Goal: Task Accomplishment & Management: Manage account settings

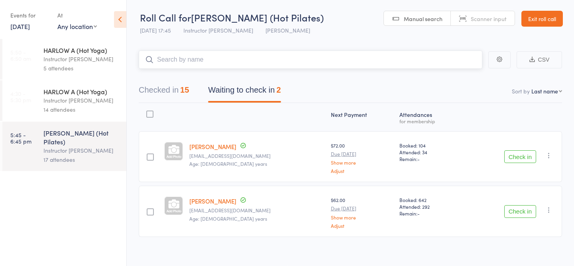
click at [161, 97] on button "Checked in 15" at bounding box center [164, 92] width 50 height 21
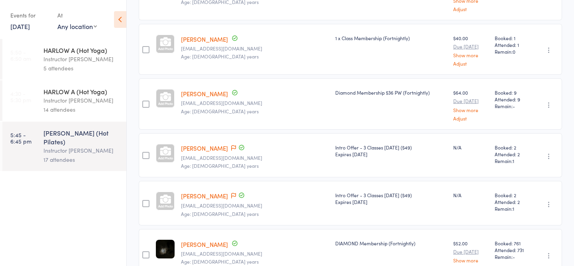
scroll to position [500, 0]
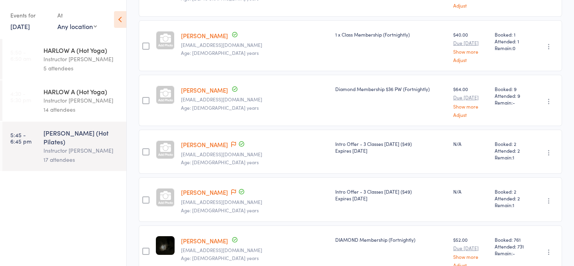
click at [201, 141] on link "[PERSON_NAME]" at bounding box center [204, 145] width 47 height 8
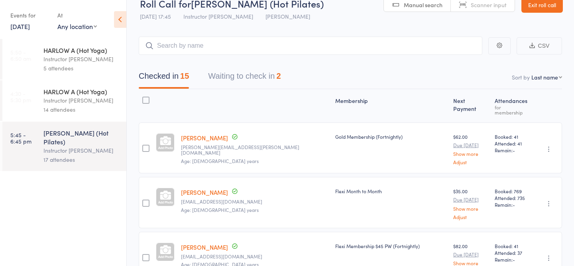
scroll to position [0, 0]
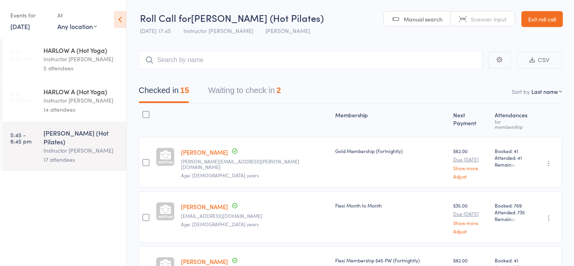
click at [237, 92] on button "Waiting to check in 2" at bounding box center [244, 92] width 72 height 21
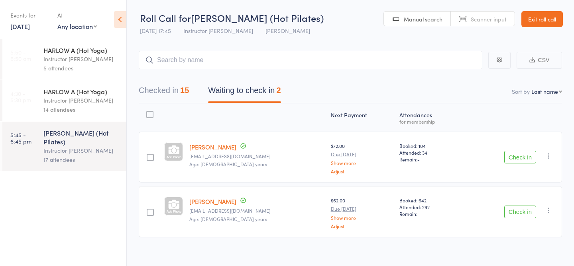
click at [188, 91] on div "15" at bounding box center [184, 90] width 9 height 9
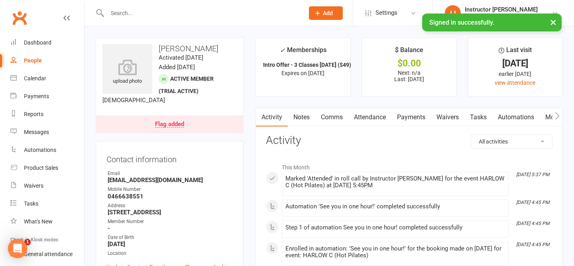
click at [553, 25] on button "×" at bounding box center [553, 22] width 14 height 17
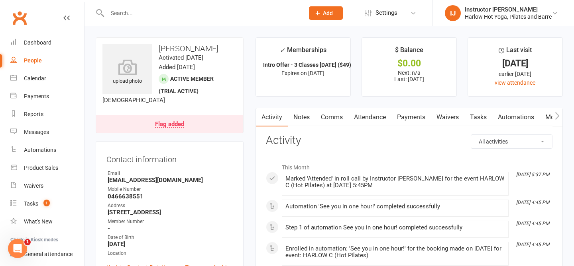
click at [294, 113] on link "Notes" at bounding box center [301, 117] width 27 height 18
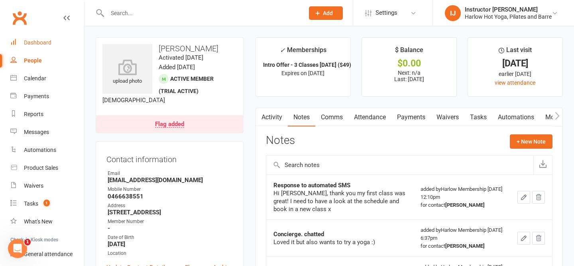
click at [48, 42] on div "Dashboard" at bounding box center [37, 42] width 27 height 6
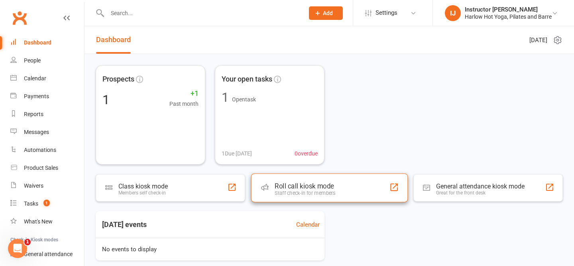
click at [296, 181] on div "Roll call kiosk mode Staff check-in for members" at bounding box center [329, 188] width 157 height 29
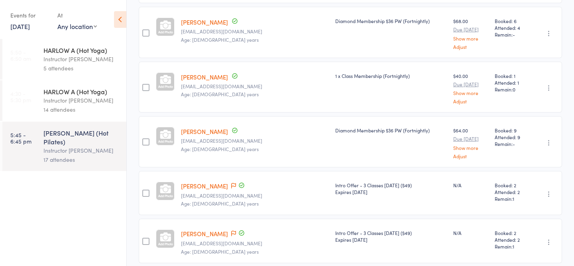
scroll to position [464, 0]
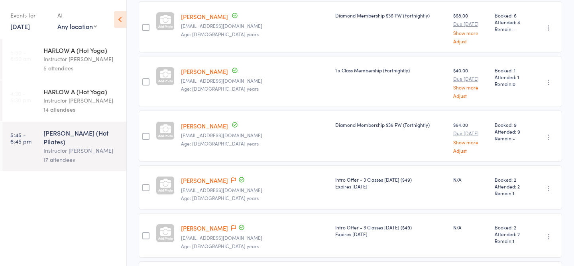
click at [193, 224] on link "[PERSON_NAME]" at bounding box center [204, 228] width 47 height 8
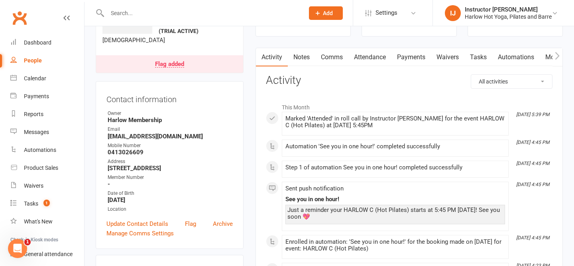
scroll to position [15, 0]
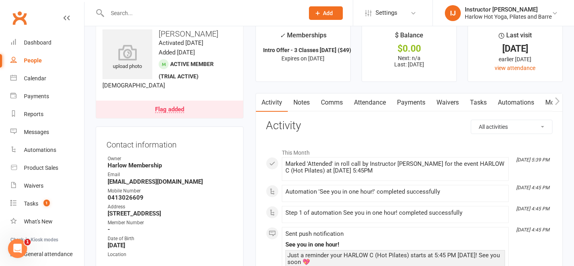
click at [301, 102] on link "Notes" at bounding box center [301, 103] width 27 height 18
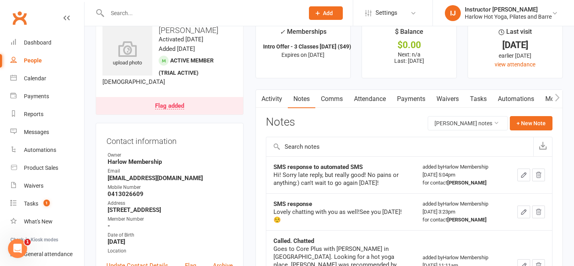
scroll to position [16, 0]
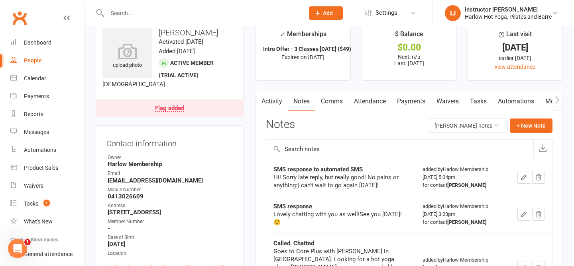
click at [483, 100] on link "Tasks" at bounding box center [478, 101] width 28 height 18
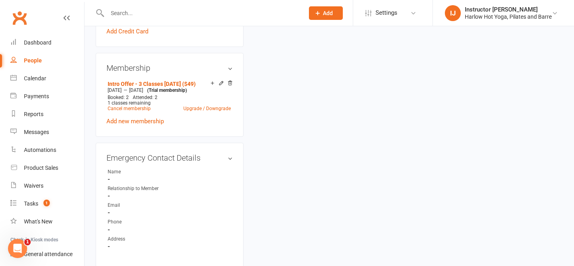
scroll to position [331, 0]
click at [141, 125] on link "Add new membership" at bounding box center [134, 121] width 57 height 7
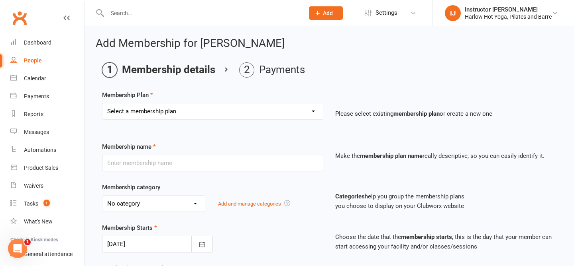
click at [247, 113] on select "Select a membership plan Create new Membership Plan Shared Class Pass Harlow Gi…" at bounding box center [212, 112] width 220 height 16
select select "22"
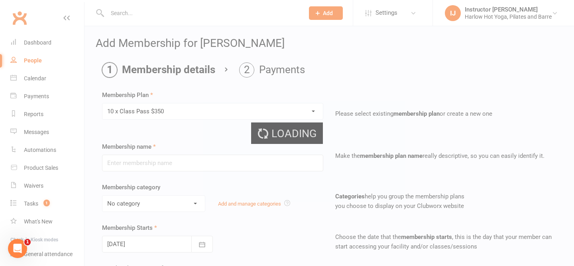
type input "10 x Class Pass $350"
select select "3"
type input "6"
select select "2"
type input "10"
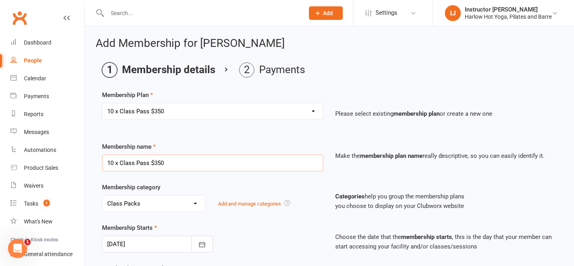
click at [184, 167] on input "10 x Class Pass $350" at bounding box center [212, 163] width 221 height 17
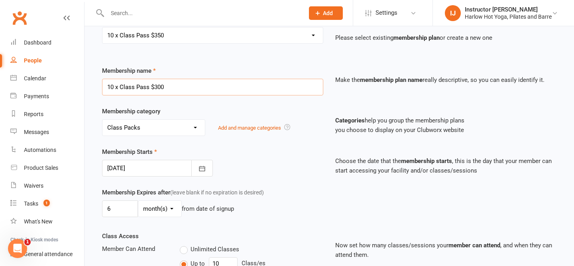
scroll to position [78, 0]
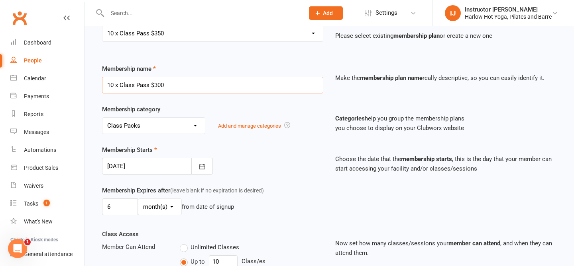
type input "10 x Class Pass $300"
click at [124, 168] on div at bounding box center [157, 166] width 111 height 17
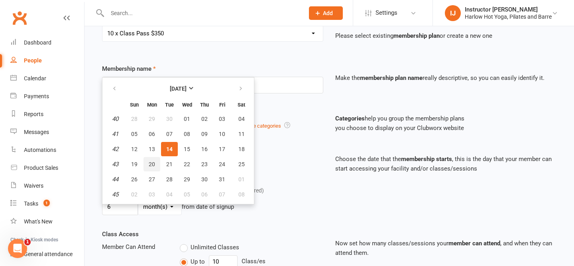
click at [150, 167] on span "20" at bounding box center [152, 164] width 6 height 6
type input "20 Oct 2025"
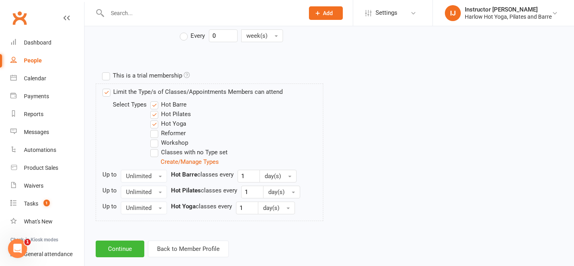
scroll to position [358, 0]
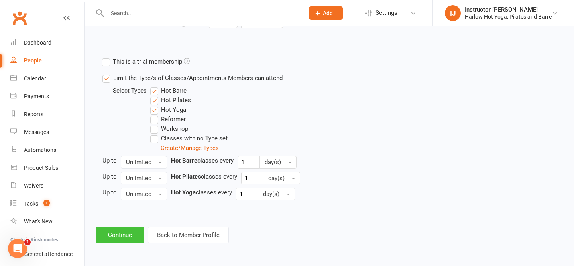
click at [137, 234] on button "Continue" at bounding box center [120, 235] width 49 height 17
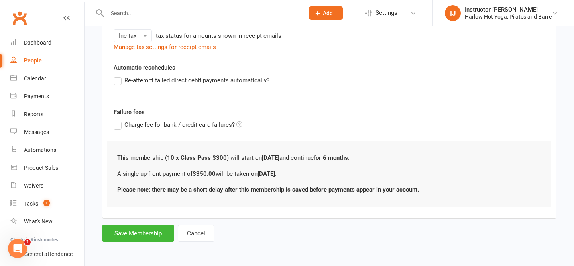
scroll to position [0, 0]
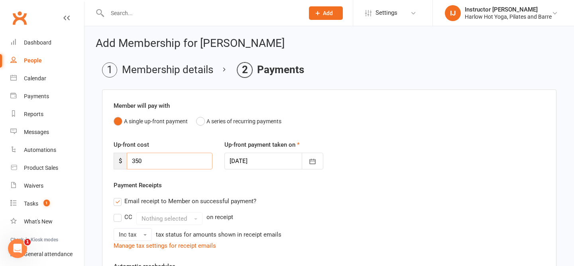
click at [182, 162] on input "350" at bounding box center [170, 161] width 86 height 17
type input "300"
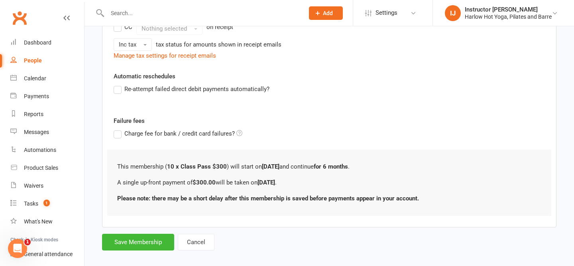
scroll to position [194, 0]
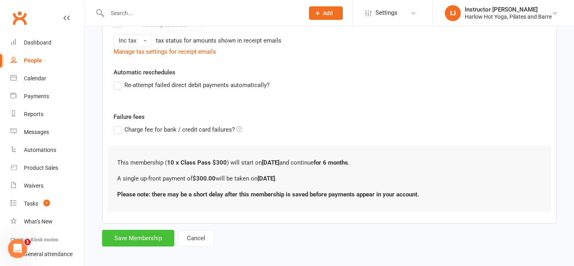
click at [153, 234] on button "Save Membership" at bounding box center [138, 238] width 72 height 17
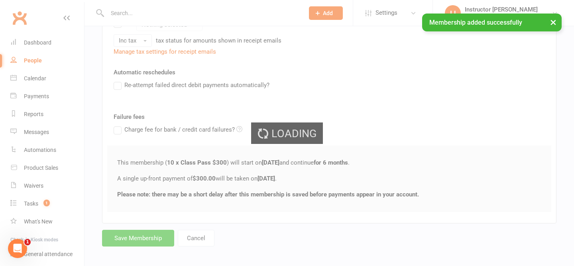
scroll to position [192, 0]
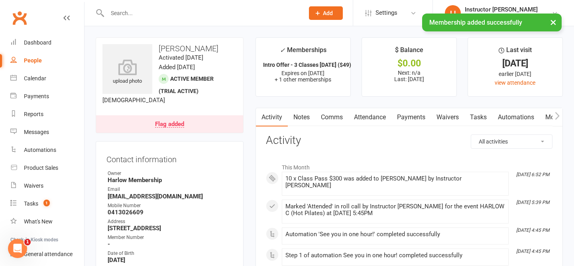
click at [298, 119] on link "Notes" at bounding box center [301, 117] width 27 height 18
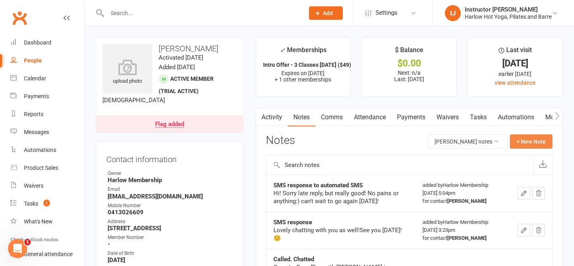
click at [525, 143] on button "+ New Note" at bounding box center [530, 142] width 43 height 14
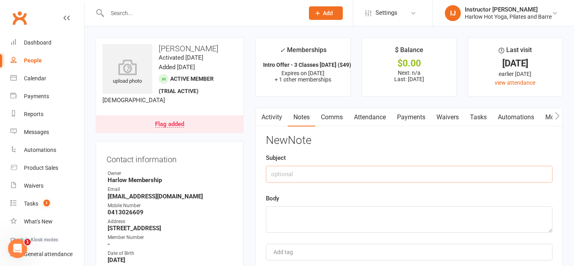
click at [409, 172] on input "text" at bounding box center [409, 174] width 286 height 17
type input "10 class pack yay"
click at [414, 207] on textarea at bounding box center [409, 220] width 286 height 26
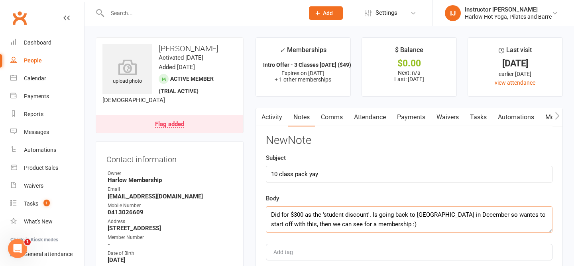
click at [414, 214] on textarea "Did for $300 as the 'student discount'. Is going back to philippines in Decembe…" at bounding box center [409, 220] width 286 height 26
click at [518, 215] on textarea "Did for $300 as the 'student discount'. Is going back to the philippines in Dec…" at bounding box center [409, 220] width 286 height 26
click at [491, 214] on textarea "Did for $300 as the 'student discount'. Is going back to the philippines in Dec…" at bounding box center [409, 220] width 286 height 26
click at [506, 220] on textarea "Did for $300 as the 'student discount'. Is going back to the philippines in Dec…" at bounding box center [409, 220] width 286 height 26
click at [458, 225] on textarea "Did for $300 as the 'student discount'. Is going back to the philippines in Dec…" at bounding box center [409, 220] width 286 height 26
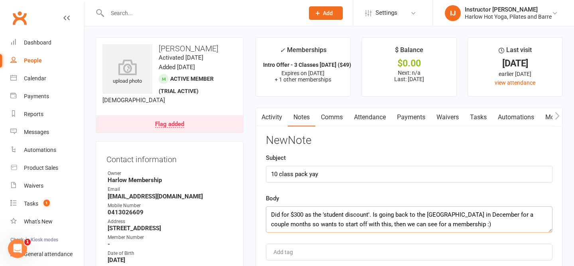
click at [444, 224] on textarea "Did for $300 as the 'student discount'. Is going back to the philippines in Dec…" at bounding box center [409, 220] width 286 height 26
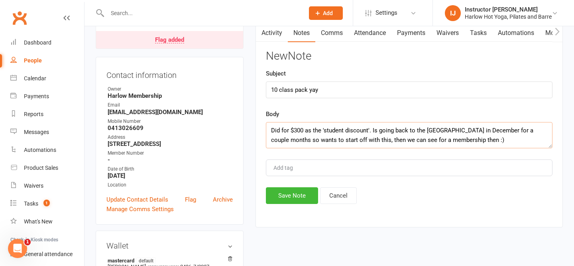
scroll to position [114, 0]
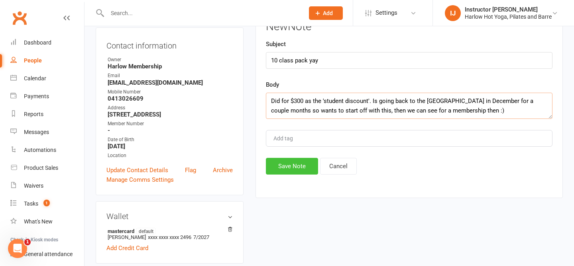
type textarea "Did for $300 as the 'student discount'. Is going back to the philippines in Dec…"
click at [286, 167] on button "Save Note" at bounding box center [292, 166] width 52 height 17
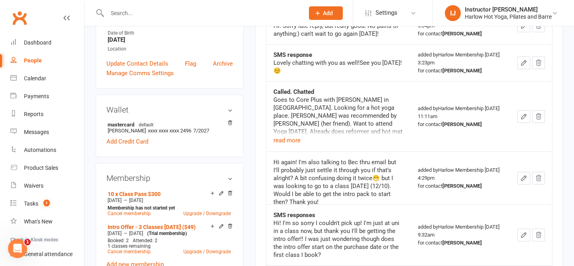
scroll to position [0, 0]
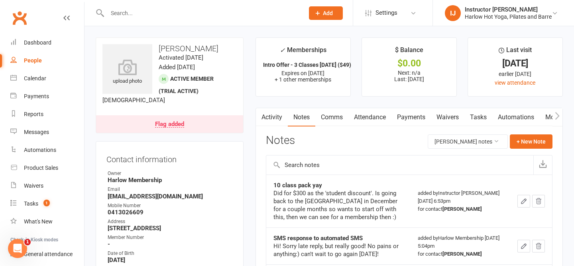
click at [404, 116] on link "Payments" at bounding box center [410, 117] width 39 height 18
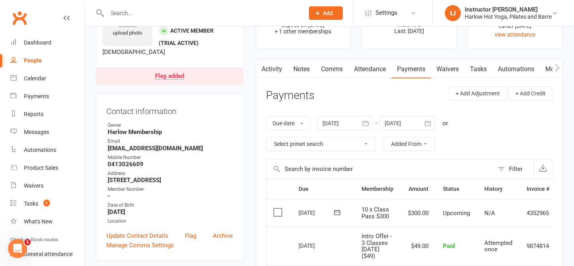
scroll to position [59, 0]
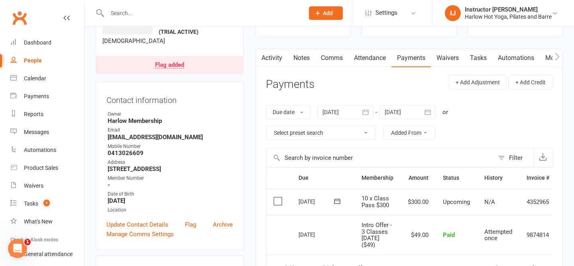
click at [482, 58] on link "Tasks" at bounding box center [478, 58] width 28 height 18
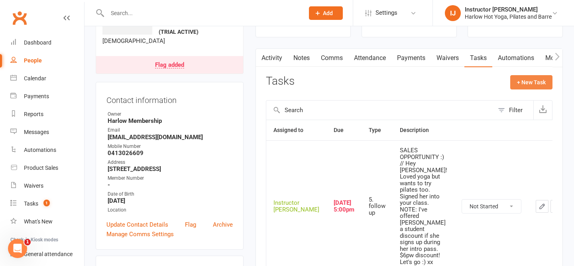
click at [530, 81] on button "+ New Task" at bounding box center [531, 82] width 42 height 14
select select "50537"
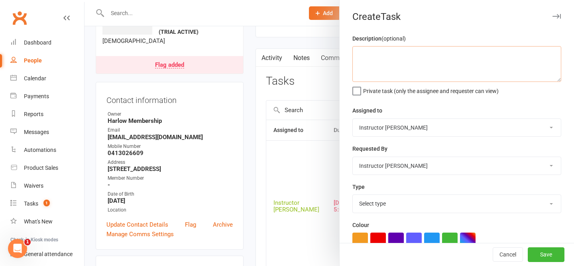
click at [378, 58] on textarea at bounding box center [456, 64] width 209 height 36
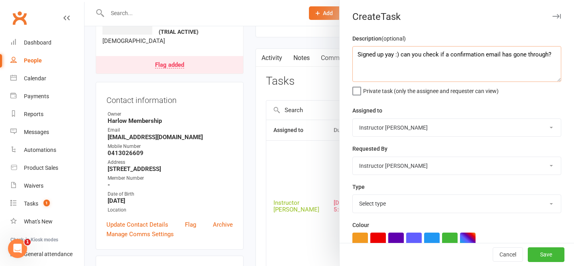
click at [551, 53] on textarea "Signed up yay :) can you check if a confirmation email has gone through?" at bounding box center [456, 64] width 209 height 36
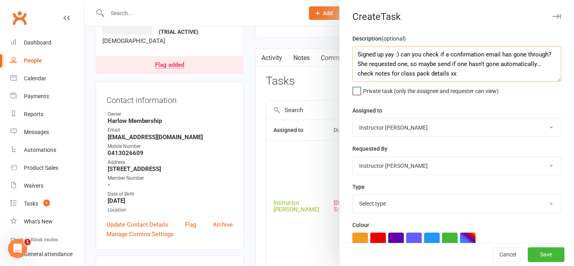
type textarea "Signed up yay :) can you check if a confirmation email has gone through? She re…"
click at [547, 122] on select "Harlow Membership Instructor Cat Instructor Georgia Instructor Emma Instructor …" at bounding box center [457, 128] width 208 height 18
select select "47368"
click at [406, 65] on textarea "Signed up yay :) can you check if a confirmation email has gone through? She re…" at bounding box center [456, 64] width 209 height 36
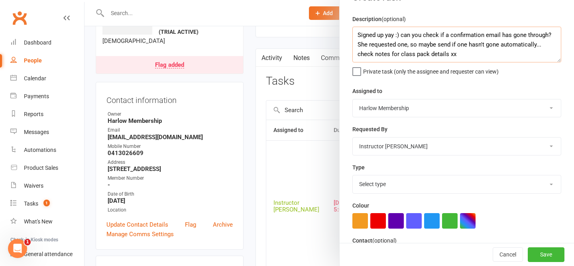
scroll to position [20, 0]
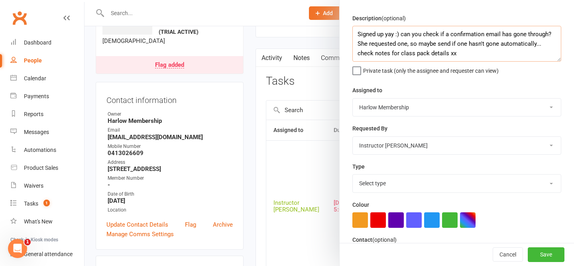
click at [548, 42] on textarea "Signed up yay :) can you check if a confirmation email has gone through? She re…" at bounding box center [456, 44] width 209 height 36
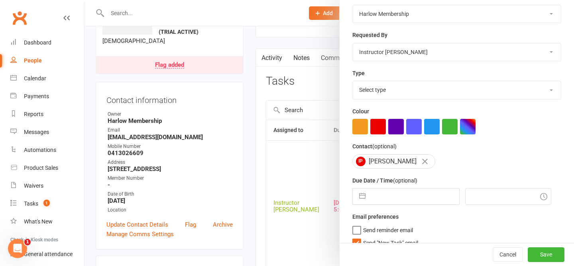
scroll to position [126, 0]
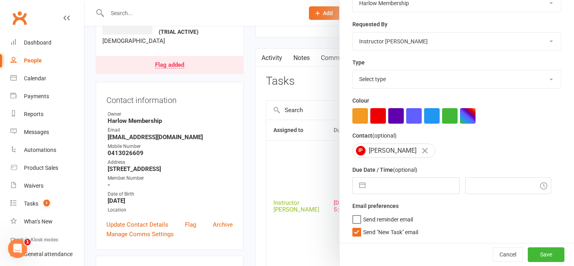
type textarea "Signed up yay :) can you check if a confirmation email has gone through? She re…"
click at [395, 184] on input "text" at bounding box center [414, 186] width 90 height 16
select select "8"
select select "2025"
select select "9"
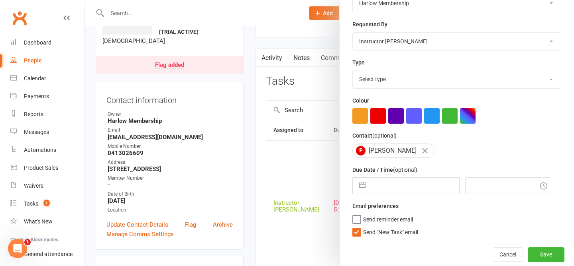
select select "2025"
select select "10"
select select "2025"
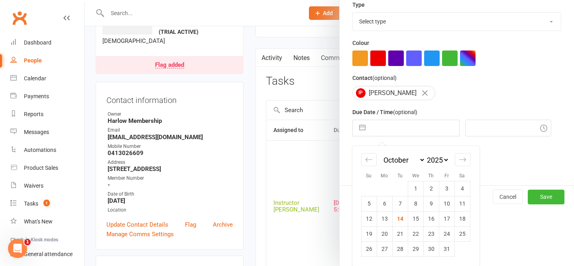
scroll to position [184, 0]
click at [417, 219] on td "15" at bounding box center [415, 219] width 16 height 15
type input "15 Oct 2025"
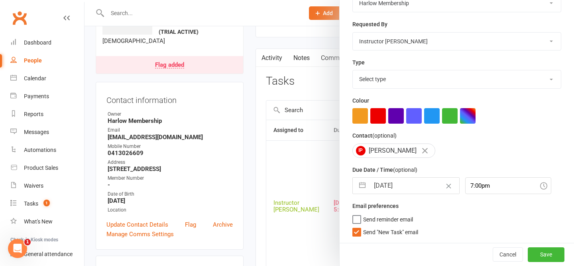
click at [355, 233] on label "Send "New Task" email" at bounding box center [385, 231] width 66 height 8
click at [355, 227] on input "Send "New Task" email" at bounding box center [385, 227] width 66 height 0
click at [472, 190] on input "7:00pm" at bounding box center [508, 186] width 86 height 17
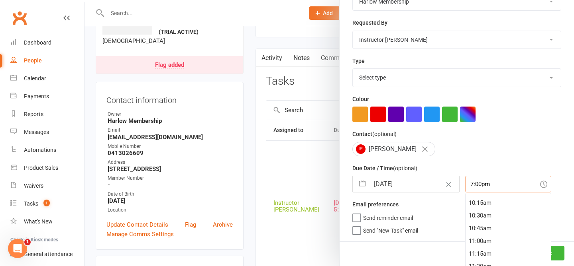
scroll to position [255, 0]
click at [469, 216] on div "5:15am" at bounding box center [507, 212] width 85 height 13
type input "5:15am"
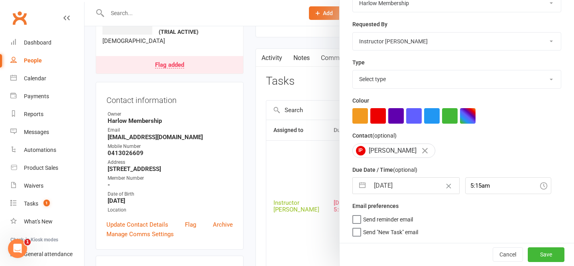
click at [380, 81] on select "Select type 1.new lead - induction 1. won membership 2. hot lead - attended 3. …" at bounding box center [457, 80] width 208 height 18
select select "27123"
click at [552, 255] on button "Save" at bounding box center [545, 255] width 37 height 14
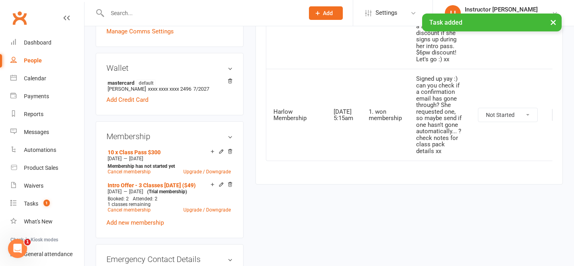
scroll to position [326, 0]
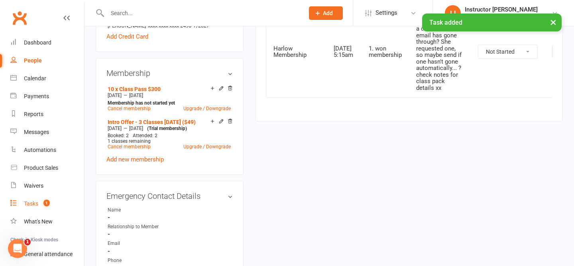
click at [33, 209] on link "Tasks 1" at bounding box center [47, 204] width 74 height 18
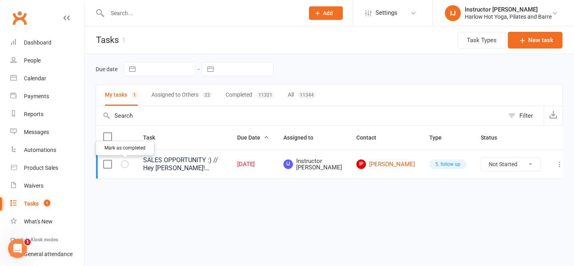
click at [0, 0] on icon "button" at bounding box center [0, 0] width 0 height 0
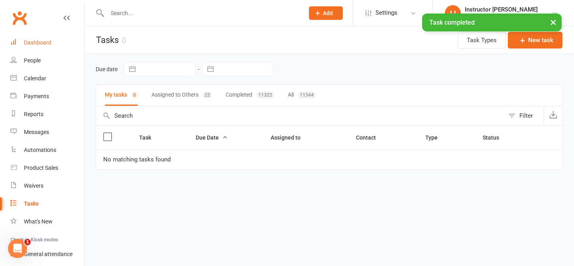
click at [31, 50] on link "Dashboard" at bounding box center [47, 43] width 74 height 18
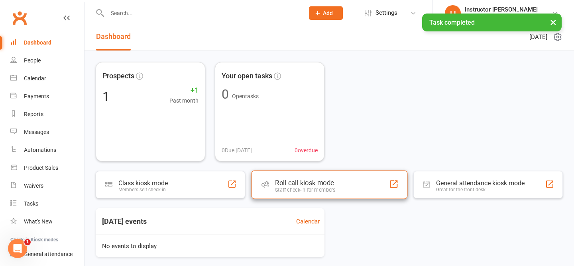
scroll to position [25, 0]
